Goal: Information Seeking & Learning: Check status

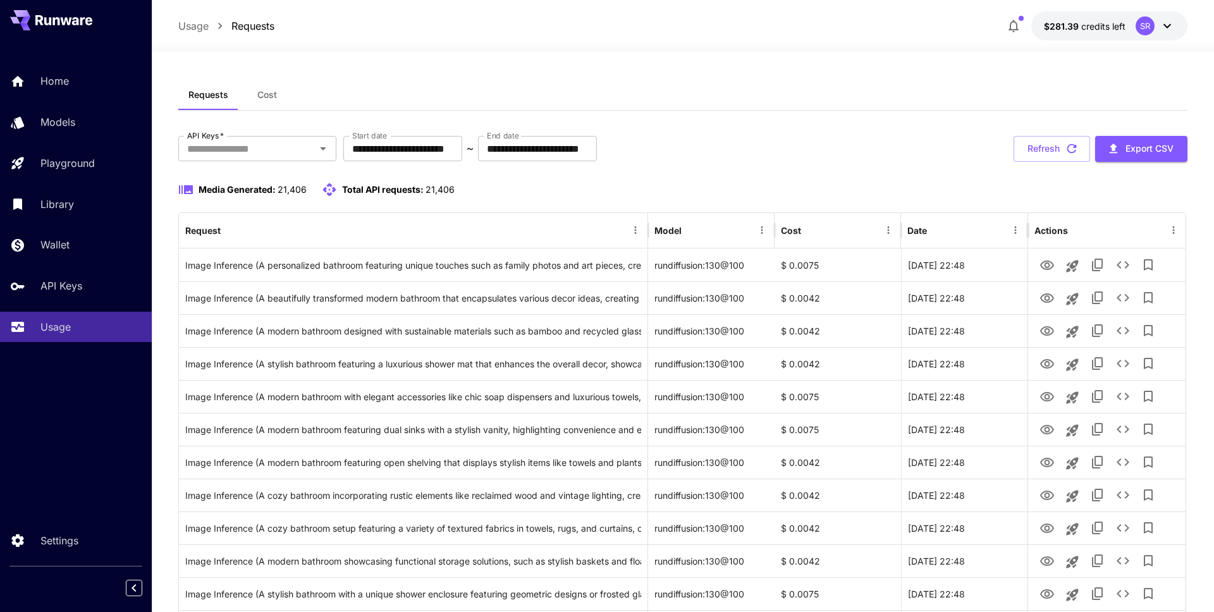
click at [272, 92] on span "Cost" at bounding box center [267, 94] width 20 height 11
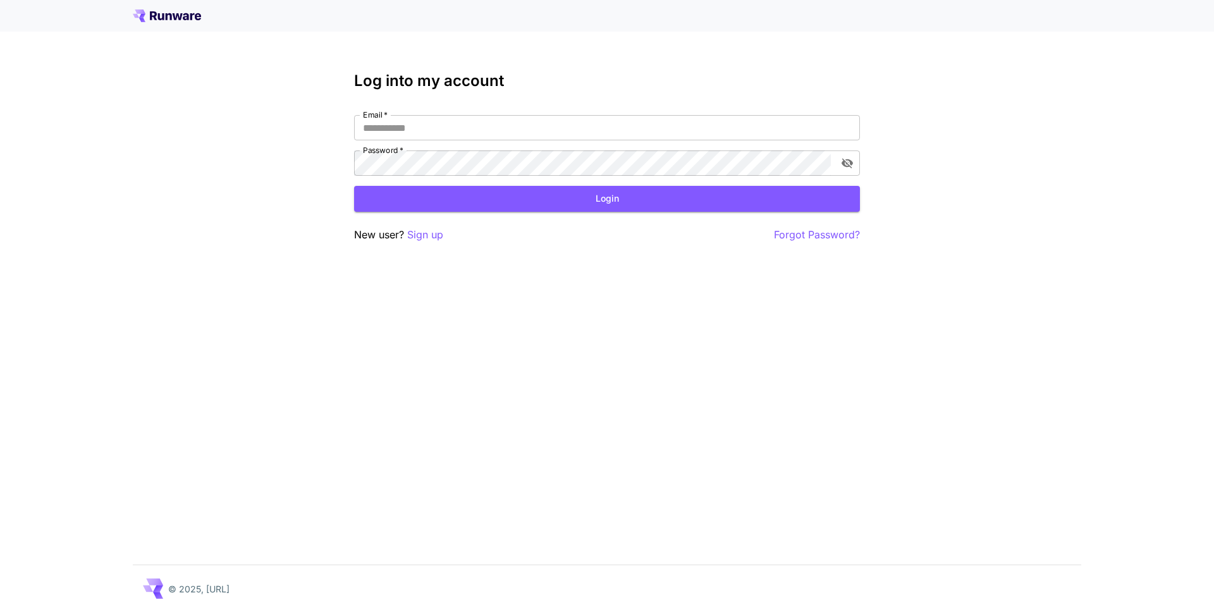
type input "**********"
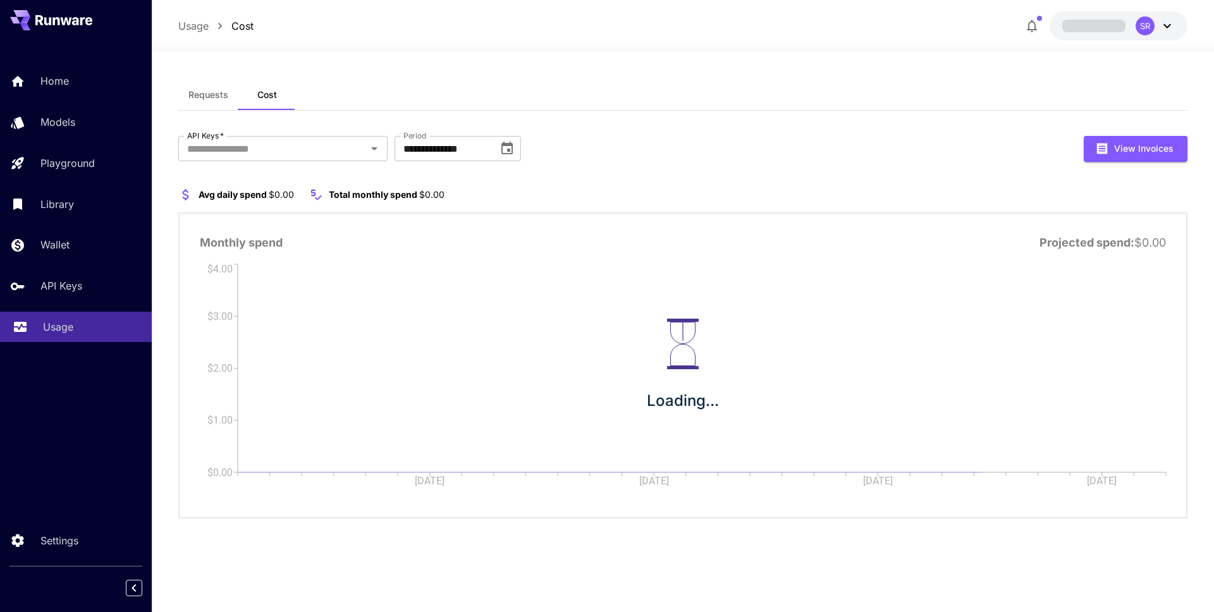
click at [83, 322] on div "Usage" at bounding box center [92, 326] width 99 height 15
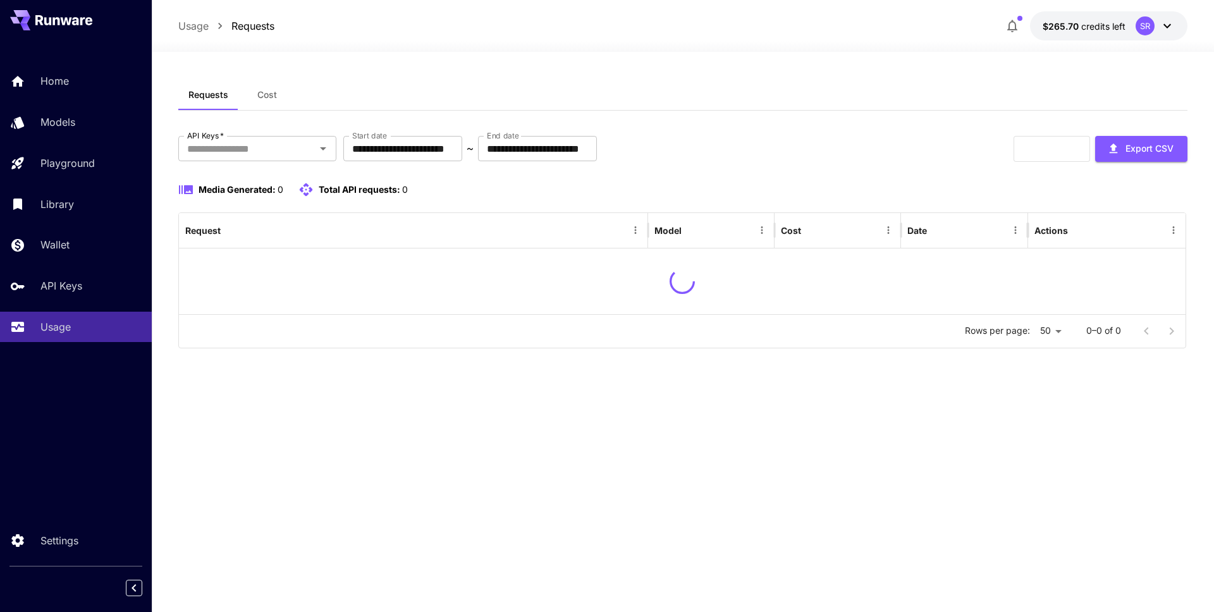
click at [259, 92] on span "Cost" at bounding box center [267, 94] width 20 height 11
